Goal: Navigation & Orientation: Find specific page/section

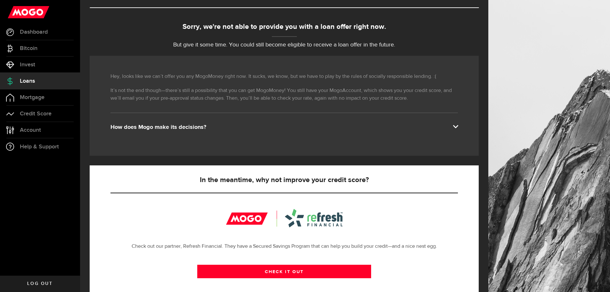
scroll to position [96, 0]
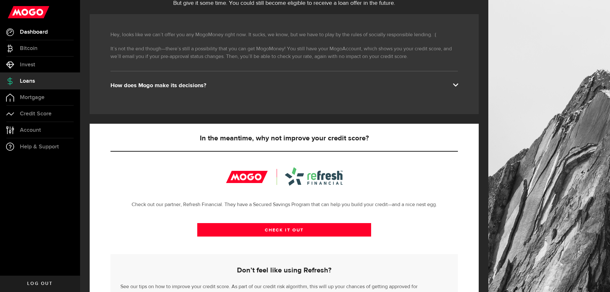
click at [27, 30] on span "Dashboard" at bounding box center [34, 32] width 28 height 6
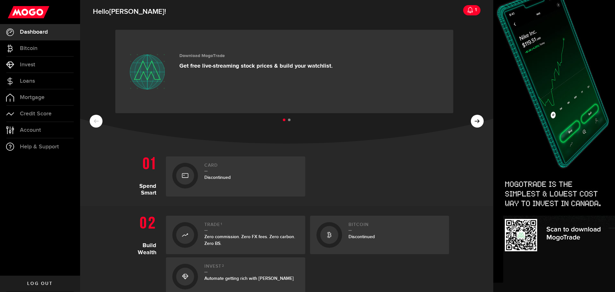
click at [467, 8] on icon at bounding box center [470, 10] width 6 height 6
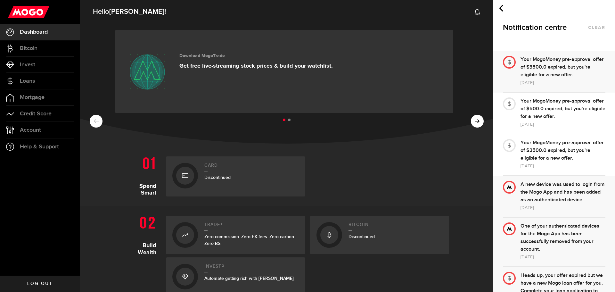
click at [554, 59] on div "Your MogoMoney pre-approval offer of $3500.0 expired, but you're eligible for a…" at bounding box center [562, 67] width 85 height 23
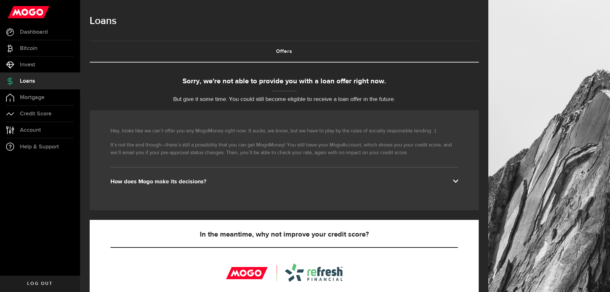
click at [509, 62] on div at bounding box center [549, 219] width 122 height 439
click at [30, 132] on span "Account" at bounding box center [30, 130] width 21 height 6
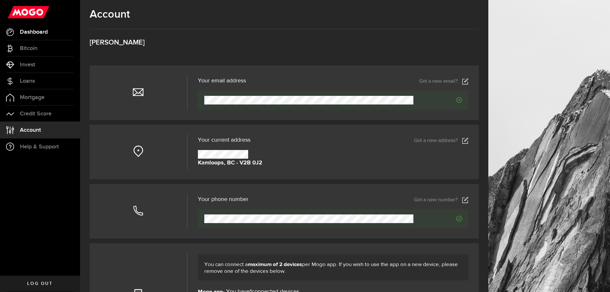
click at [45, 31] on span "Dashboard" at bounding box center [34, 32] width 28 height 6
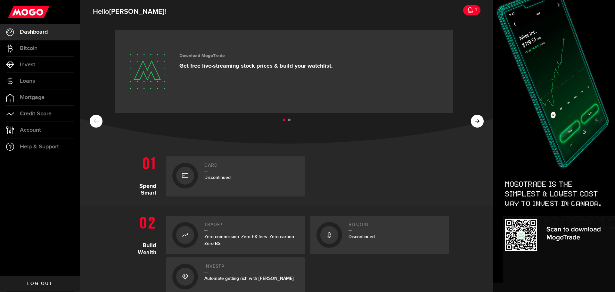
click at [473, 122] on ul at bounding box center [287, 120] width 394 height 8
click at [473, 118] on ul at bounding box center [287, 120] width 394 height 8
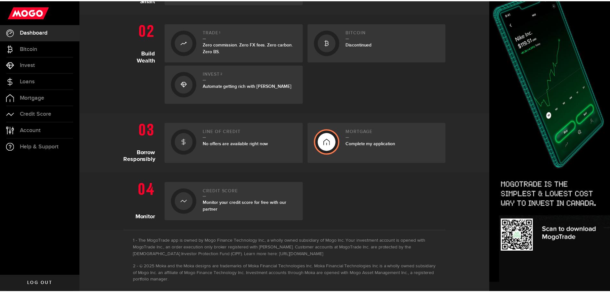
scroll to position [199, 0]
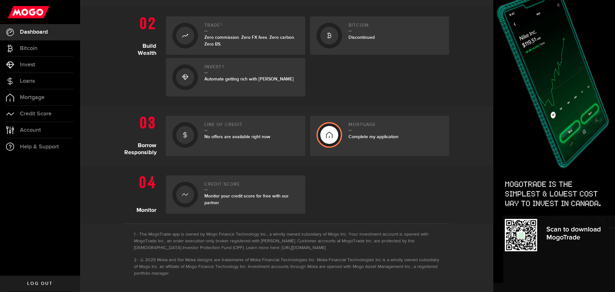
click at [187, 138] on div at bounding box center [185, 135] width 18 height 18
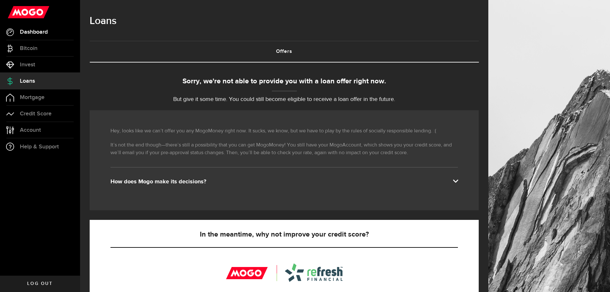
click at [43, 31] on span "Dashboard" at bounding box center [34, 32] width 28 height 6
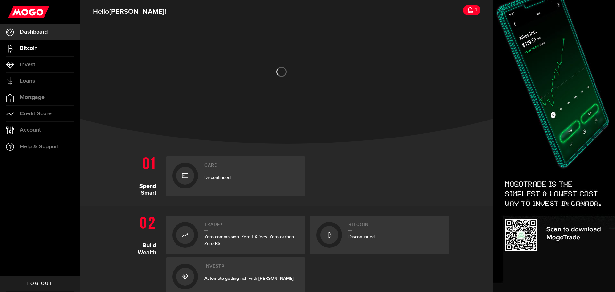
click at [28, 49] on span "Bitcoin" at bounding box center [29, 48] width 18 height 6
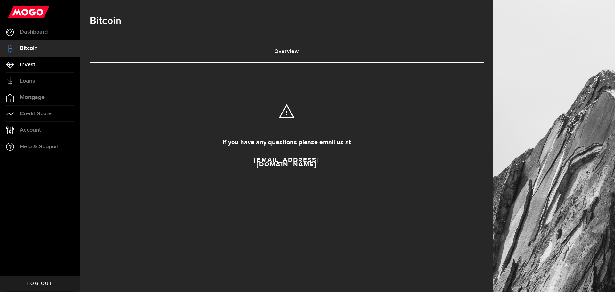
click at [28, 63] on span "Invest" at bounding box center [27, 65] width 15 height 6
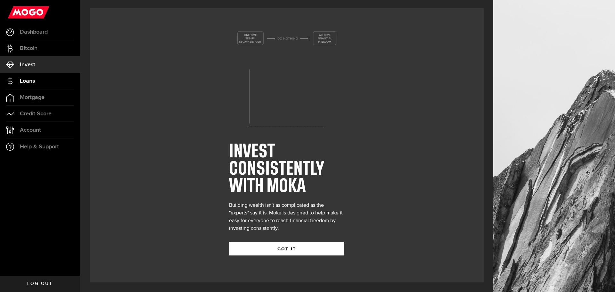
click at [29, 79] on span "Loans" at bounding box center [27, 81] width 15 height 6
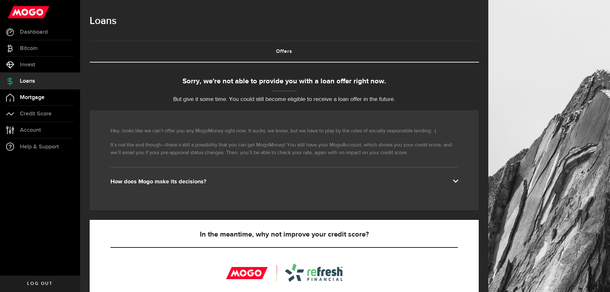
click at [30, 95] on span "Mortgage" at bounding box center [32, 97] width 25 height 6
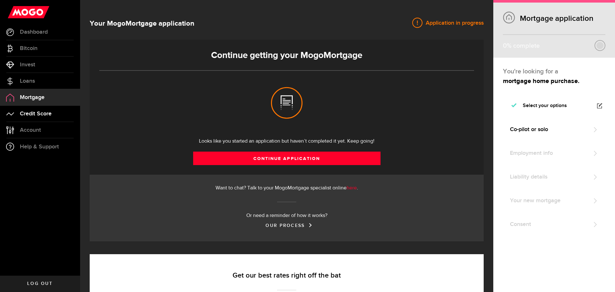
select select "3knYdhfXw4iYoq2m0WGQES"
click at [28, 115] on span "Credit Score" at bounding box center [36, 114] width 32 height 6
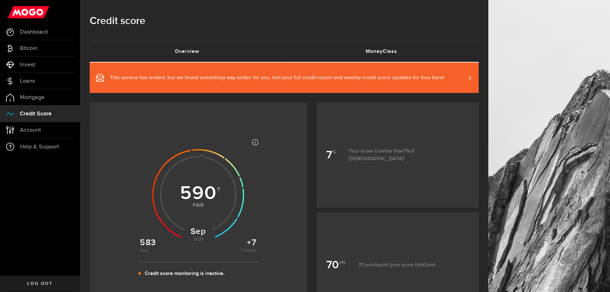
click at [425, 51] on link "MoneyClass (requires attention)" at bounding box center [381, 51] width 195 height 20
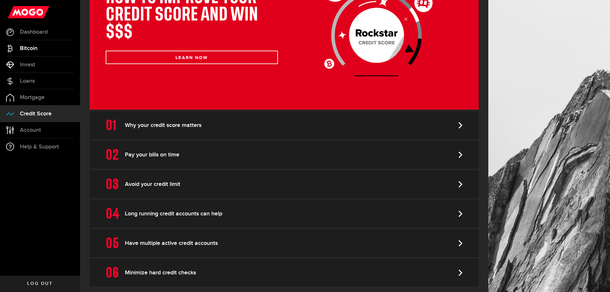
scroll to position [134, 0]
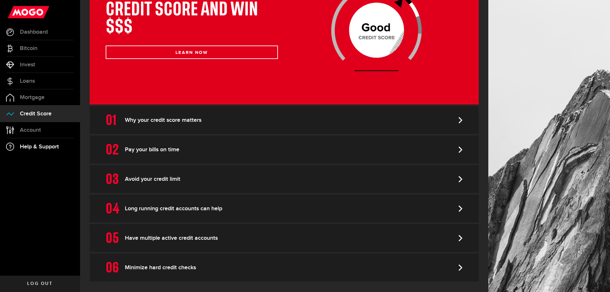
click at [42, 150] on span "Help & Support" at bounding box center [39, 147] width 39 height 6
click at [26, 145] on span "Help & Support" at bounding box center [39, 147] width 39 height 6
click at [40, 145] on span "Help & Support" at bounding box center [39, 147] width 39 height 6
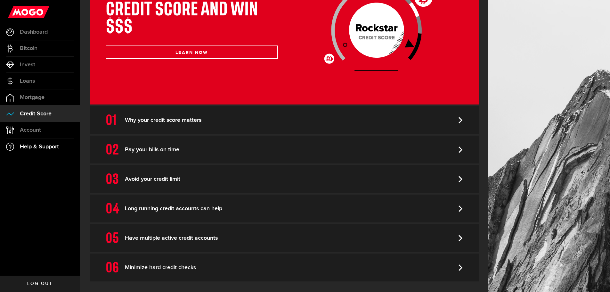
click at [8, 146] on icon at bounding box center [10, 147] width 8 height 8
click at [30, 147] on span "Help & Support" at bounding box center [39, 147] width 39 height 6
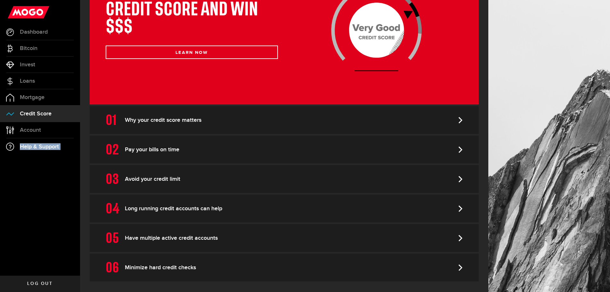
click at [30, 146] on span "Help & Support" at bounding box center [39, 147] width 39 height 6
click at [30, 134] on link "Account Compte" at bounding box center [40, 130] width 80 height 16
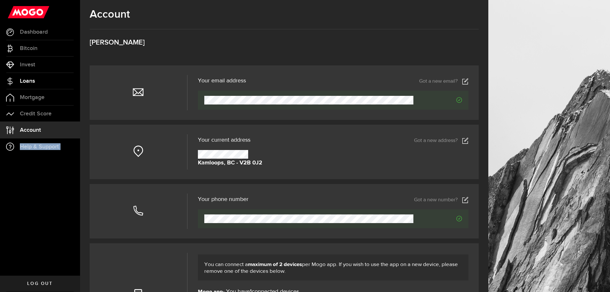
click at [34, 84] on link "Loans" at bounding box center [40, 81] width 80 height 16
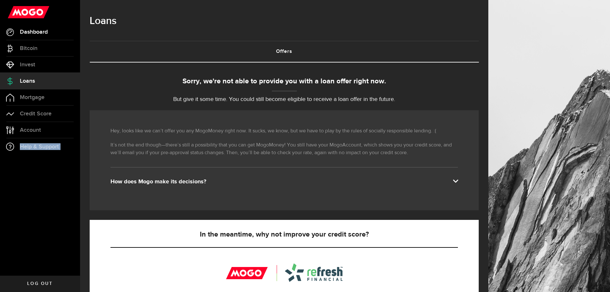
click at [21, 31] on span "Dashboard" at bounding box center [34, 32] width 28 height 6
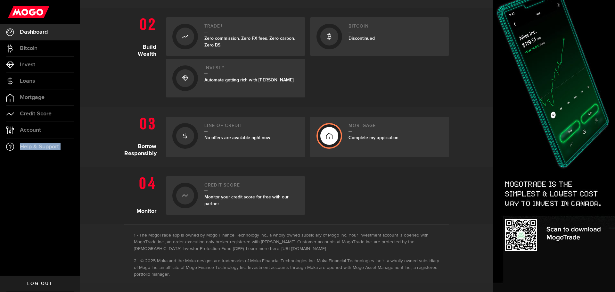
scroll to position [199, 0]
click at [47, 282] on span "Log out" at bounding box center [39, 283] width 25 height 4
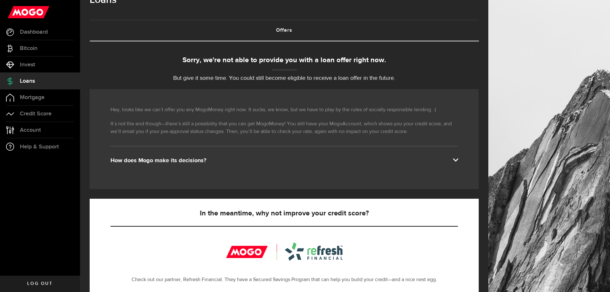
scroll to position [32, 0]
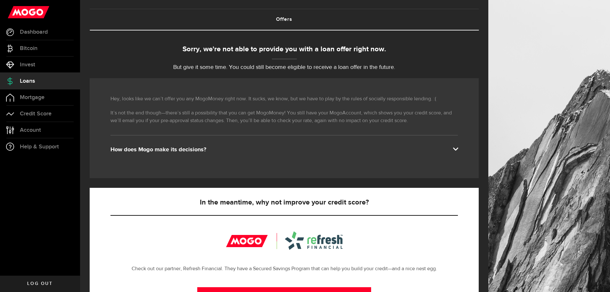
click at [458, 149] on span at bounding box center [455, 148] width 5 height 5
click at [460, 145] on div "Hey, looks like we can’t offer you any MogoMoney right now. It sucks, we know, …" at bounding box center [284, 128] width 389 height 100
click at [458, 149] on span at bounding box center [455, 148] width 5 height 5
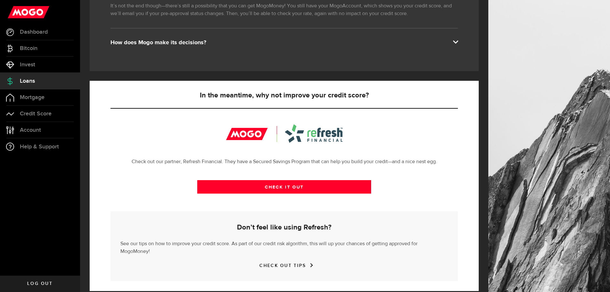
scroll to position [141, 0]
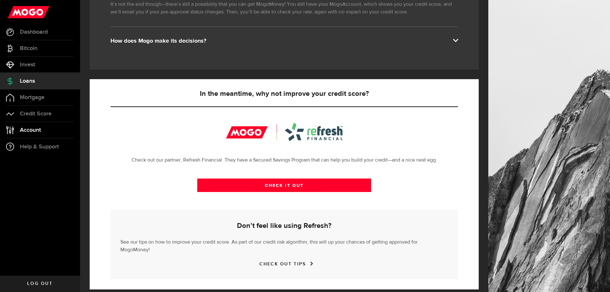
click at [34, 135] on link "Account Compte" at bounding box center [40, 130] width 80 height 16
